Goal: Transaction & Acquisition: Obtain resource

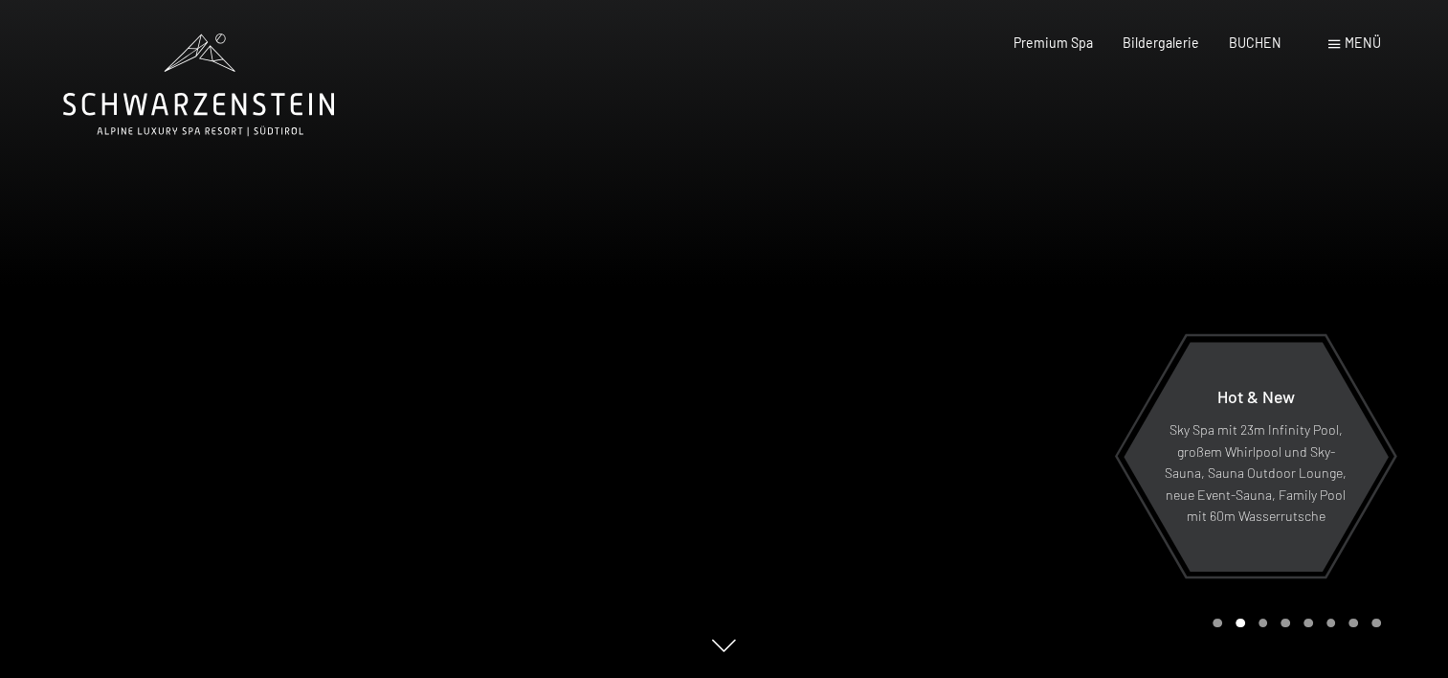
click at [1341, 38] on div "Menü" at bounding box center [1354, 42] width 53 height 19
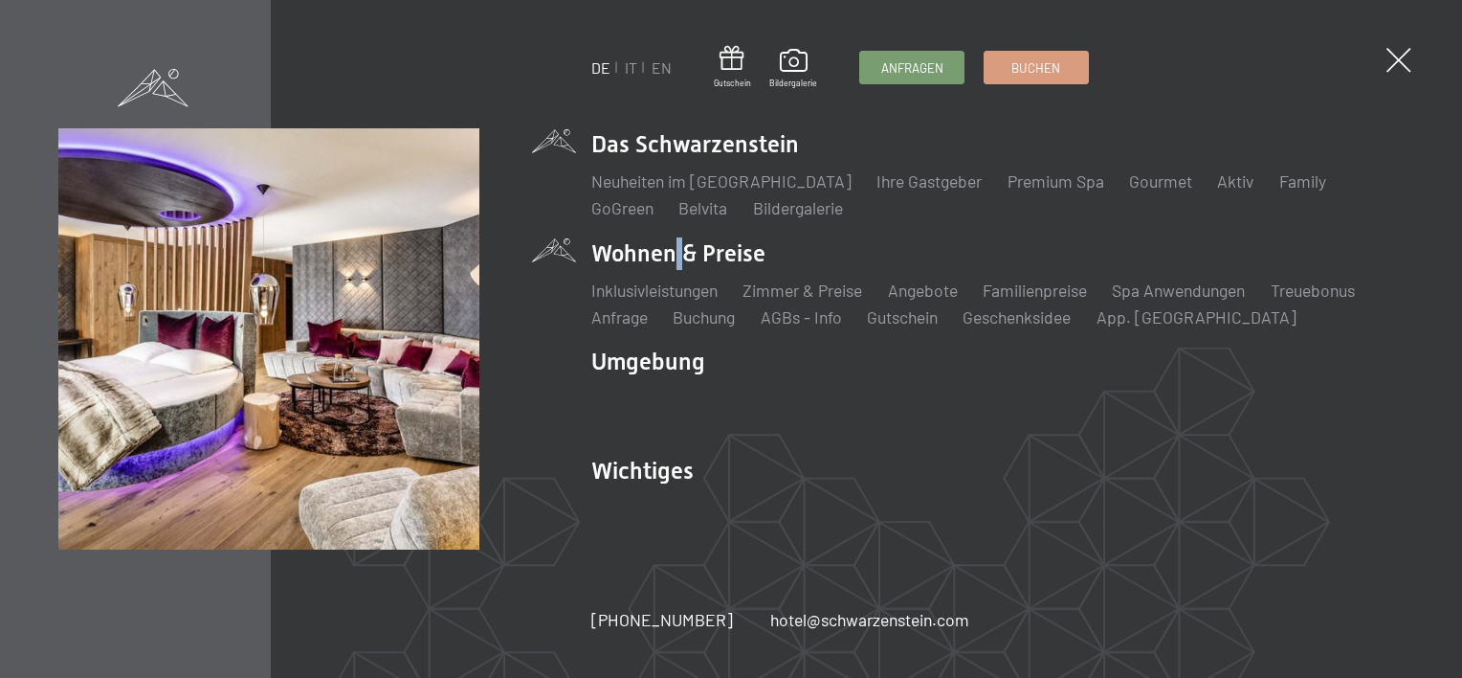
click at [670, 251] on li "Wohnen & Preise Inklusivleistungen Zimmer & Preise Liste Angebote Liste Familie…" at bounding box center [997, 283] width 812 height 92
drag, startPoint x: 670, startPoint y: 251, endPoint x: 814, endPoint y: 284, distance: 148.3
click at [814, 284] on link "Zimmer & Preise" at bounding box center [803, 289] width 120 height 21
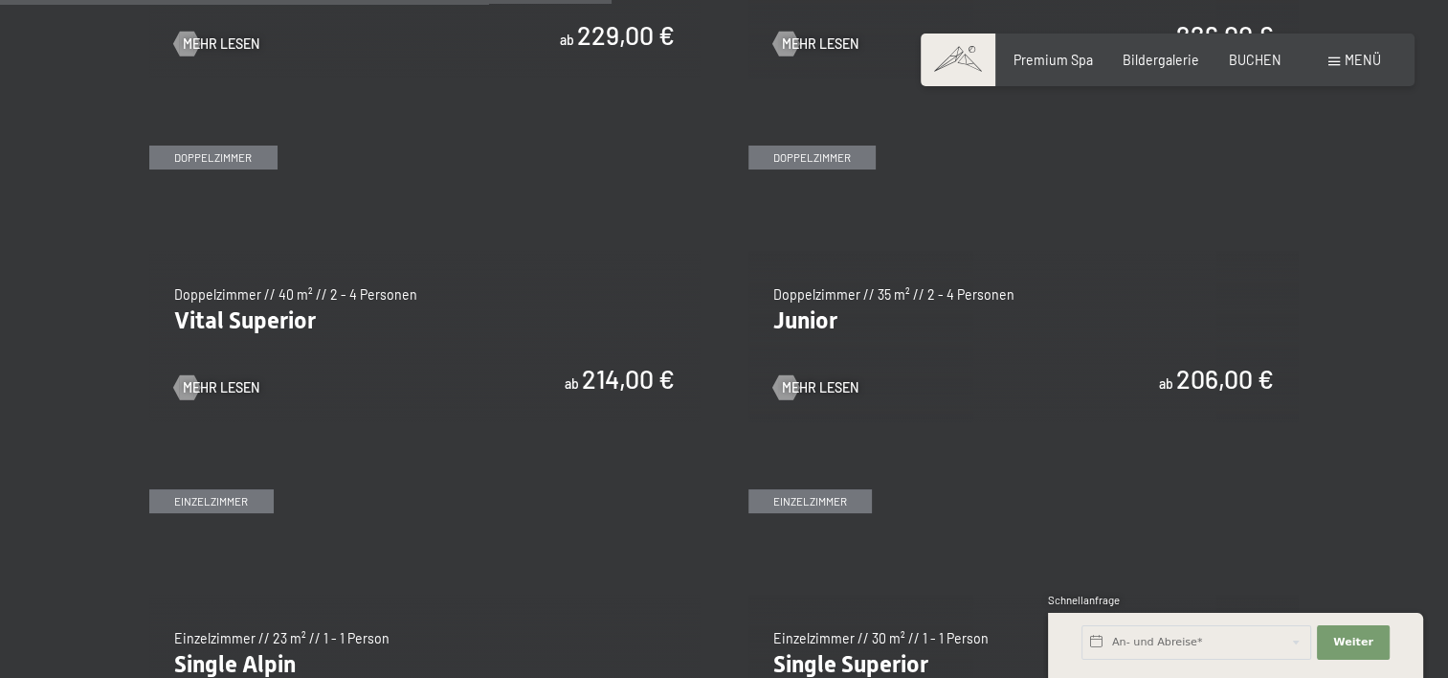
scroll to position [2392, 0]
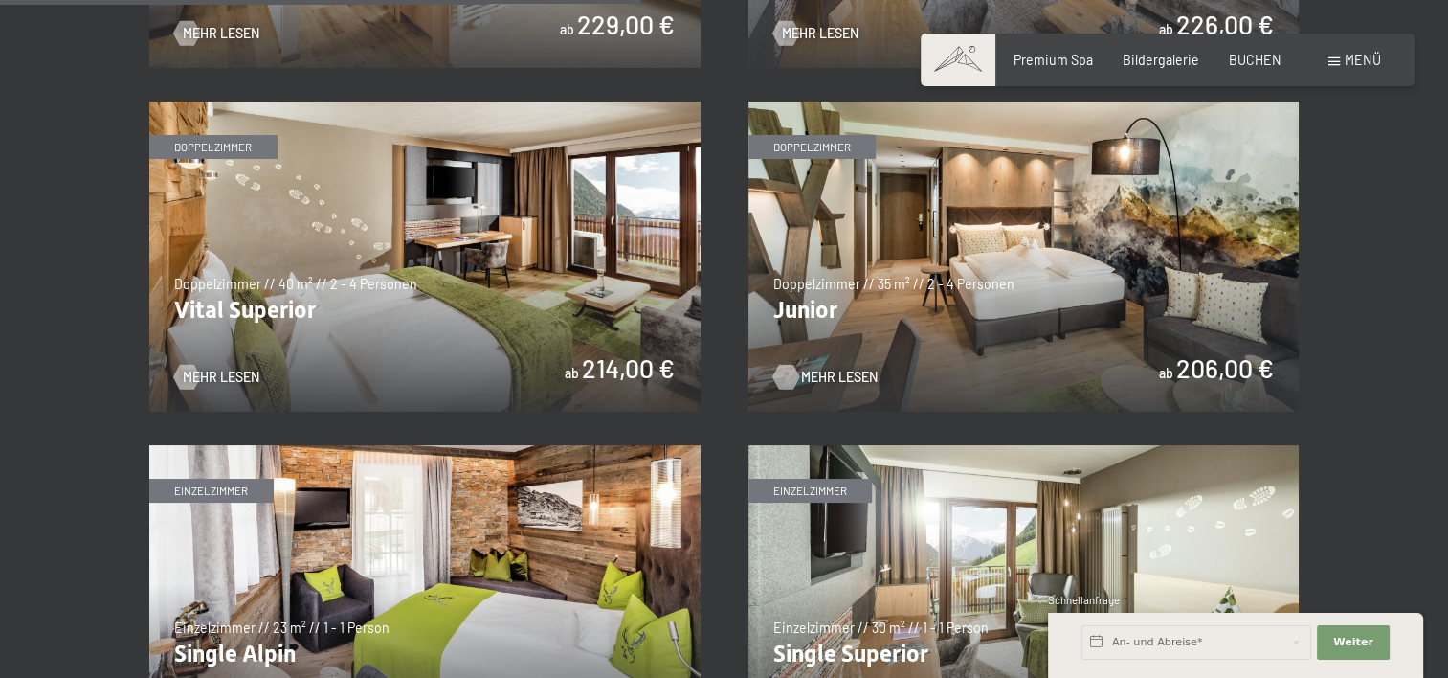
click at [826, 369] on span "Mehr Lesen" at bounding box center [839, 376] width 77 height 19
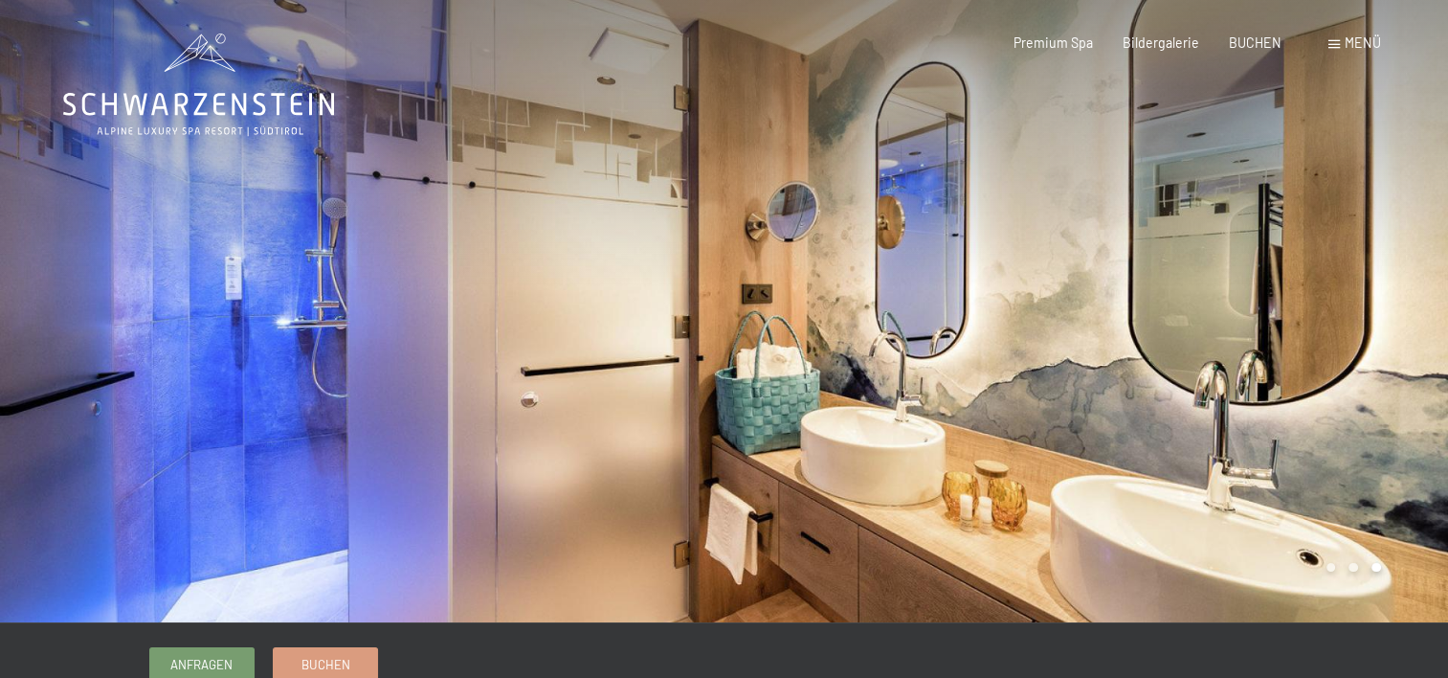
click at [1346, 39] on span "Menü" at bounding box center [1363, 42] width 36 height 16
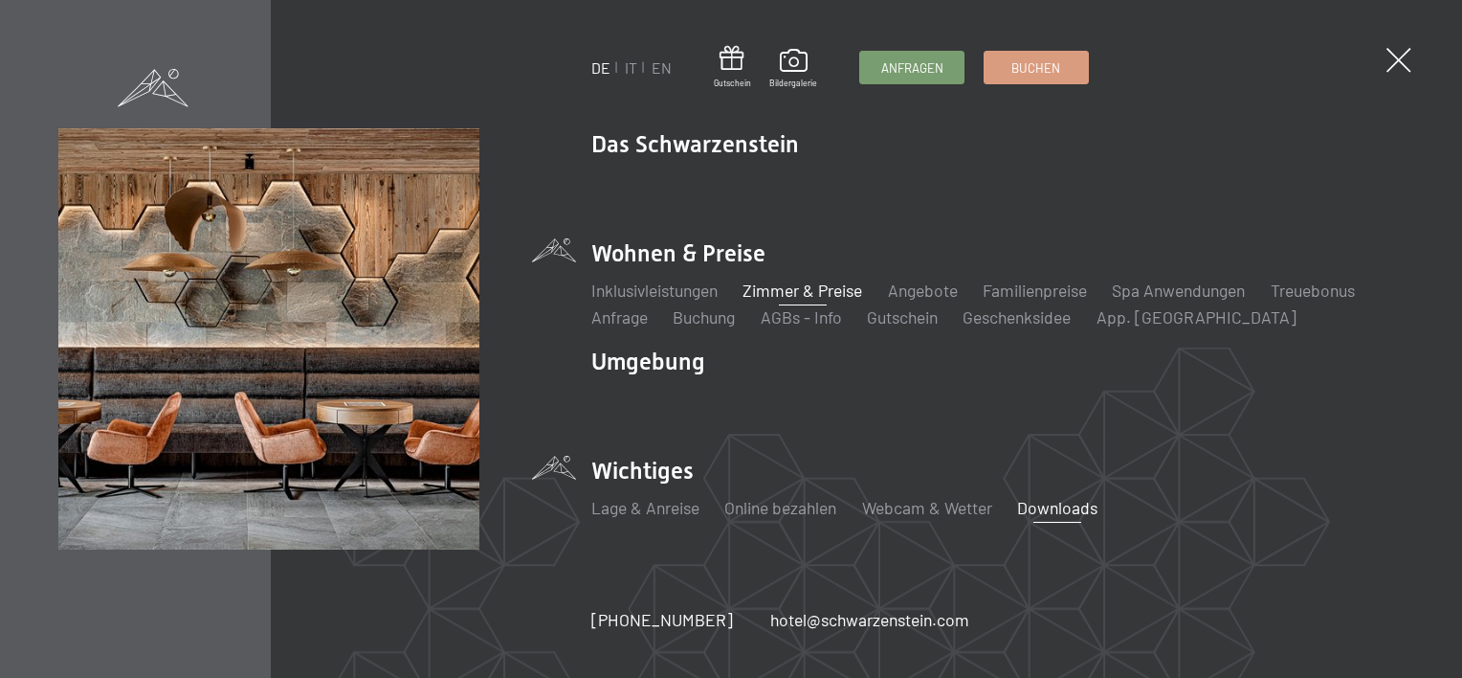
click at [1046, 512] on link "Downloads" at bounding box center [1057, 507] width 80 height 21
